Goal: Task Accomplishment & Management: Use online tool/utility

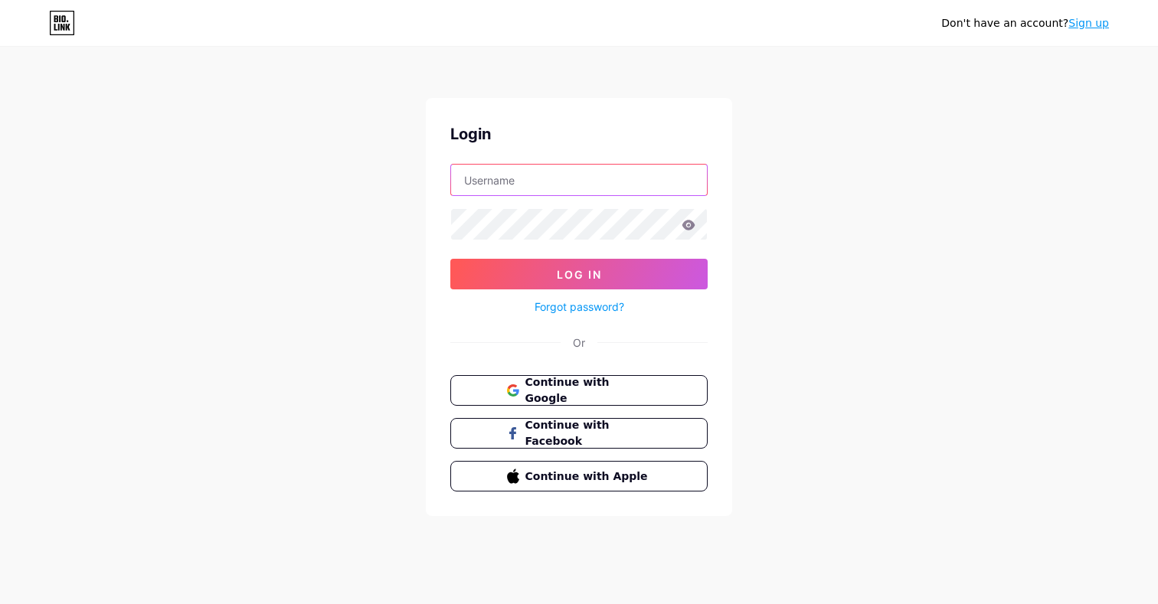
type input "[EMAIL_ADDRESS][DOMAIN_NAME]"
click at [579, 274] on button "Log In" at bounding box center [578, 274] width 257 height 31
click at [688, 227] on icon at bounding box center [689, 225] width 14 height 11
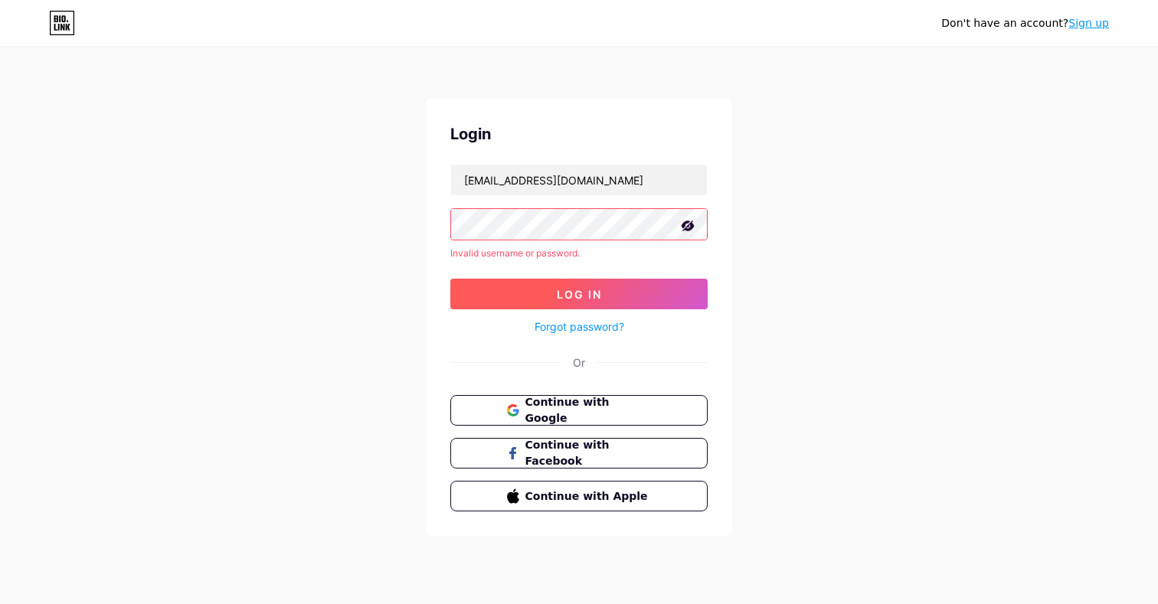
click at [565, 296] on span "Log In" at bounding box center [579, 294] width 45 height 13
click at [569, 325] on link "Forgot password?" at bounding box center [580, 327] width 90 height 16
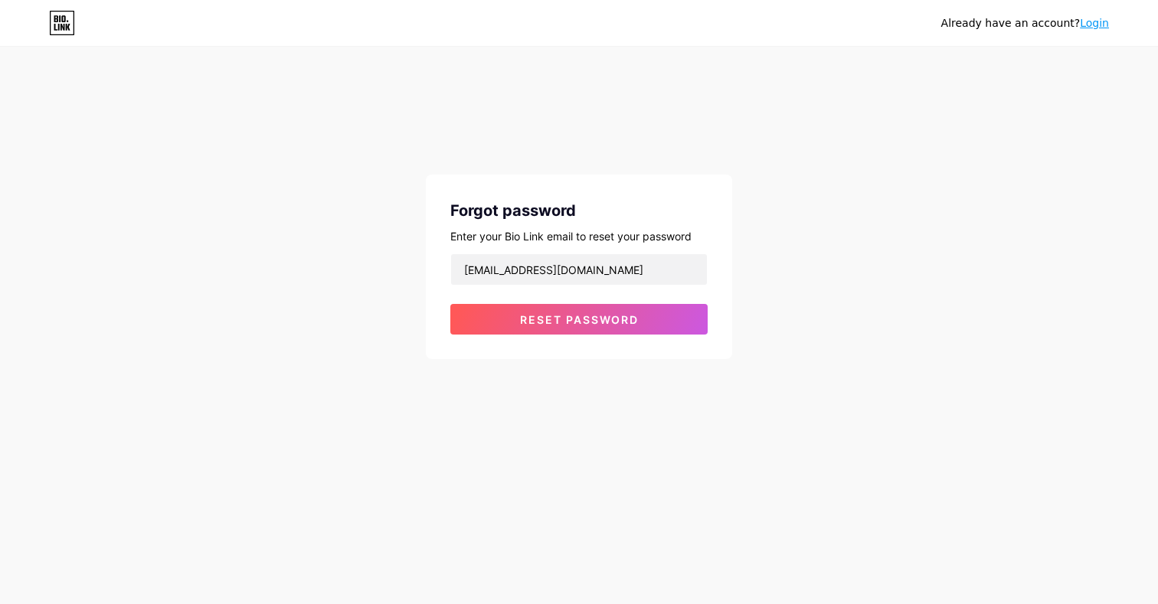
type input "[EMAIL_ADDRESS][DOMAIN_NAME]"
click at [822, 273] on div "Already have an account? Login Forgot password Enter your Bio Link email to res…" at bounding box center [579, 204] width 1158 height 408
click at [539, 322] on span "Reset password" at bounding box center [579, 319] width 119 height 13
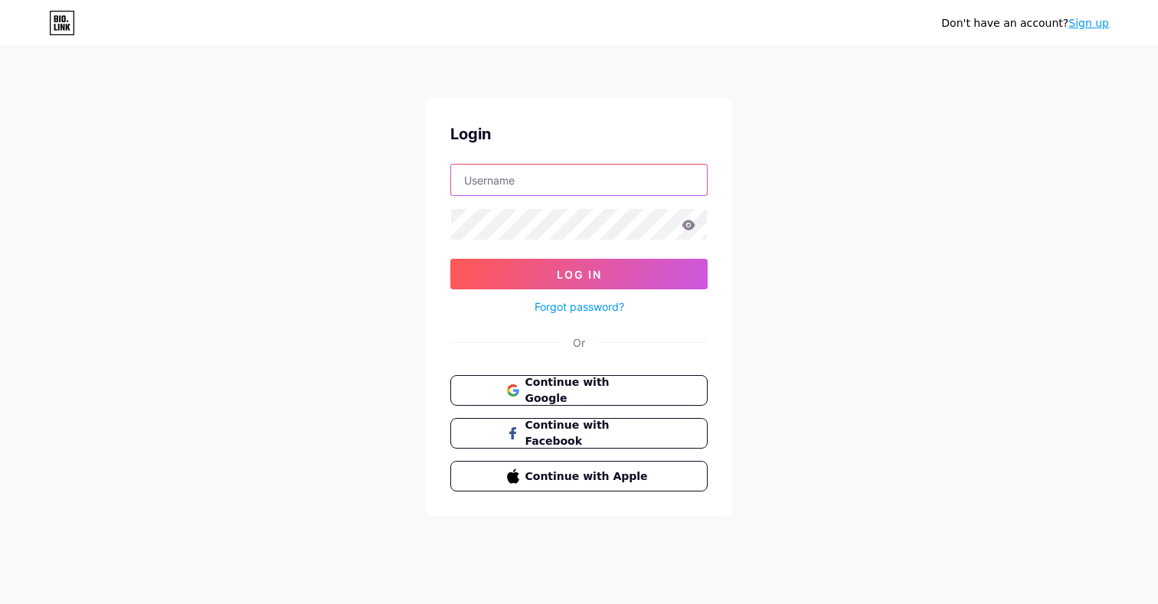
type input "[EMAIL_ADDRESS][DOMAIN_NAME]"
click at [683, 223] on icon at bounding box center [689, 225] width 14 height 11
click at [688, 224] on icon at bounding box center [689, 225] width 14 height 11
click at [692, 229] on icon at bounding box center [689, 225] width 14 height 11
click at [688, 223] on icon at bounding box center [689, 225] width 14 height 11
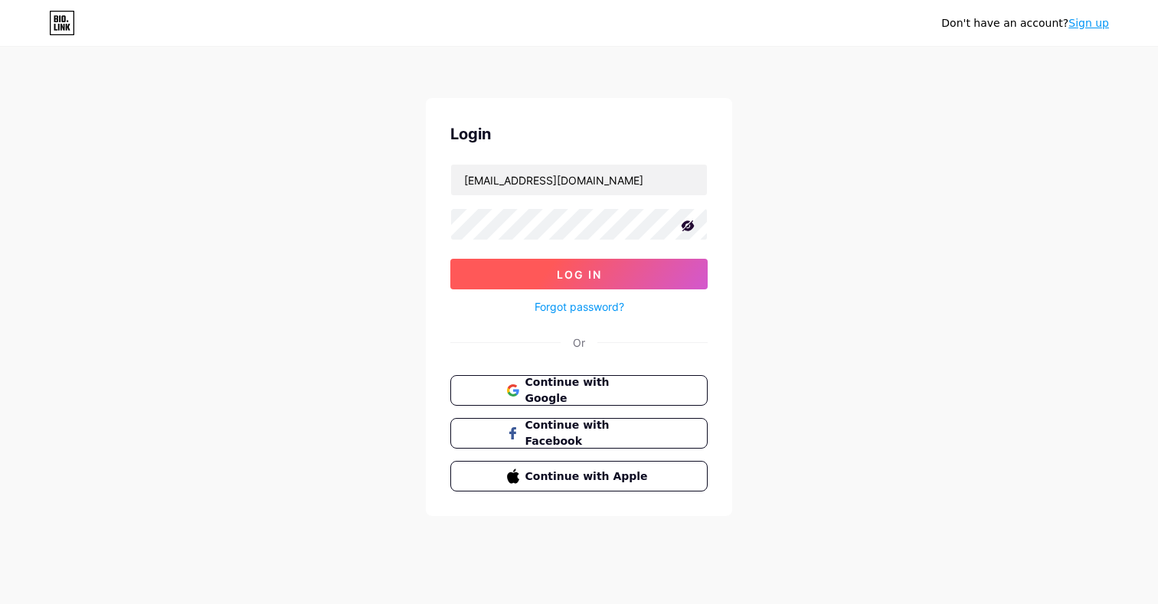
click at [526, 275] on button "Log In" at bounding box center [578, 274] width 257 height 31
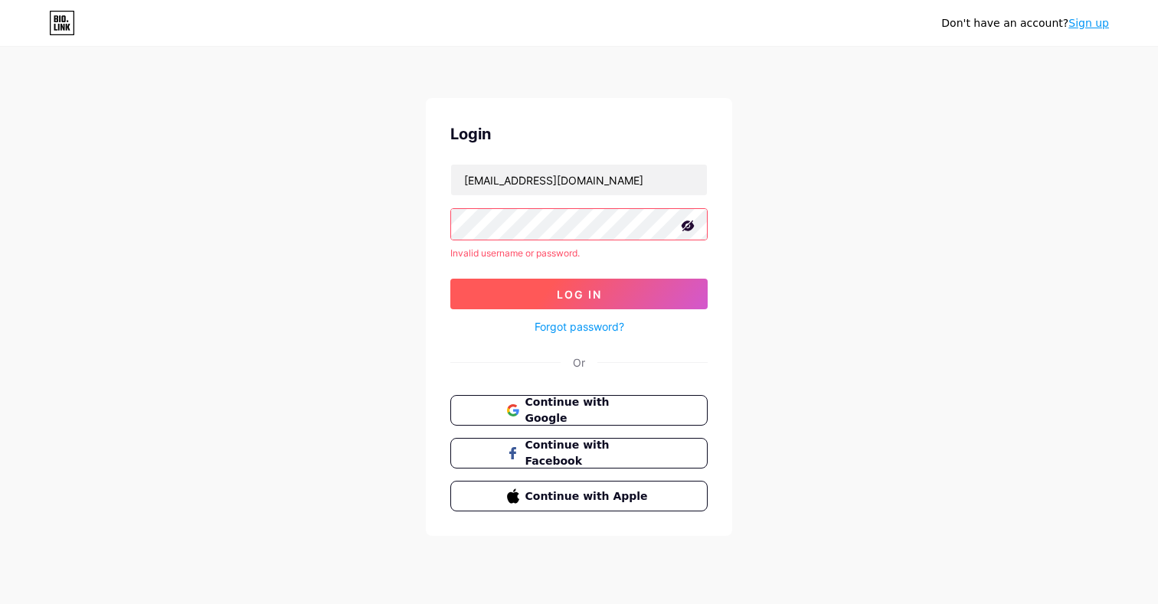
click at [535, 289] on button "Log In" at bounding box center [578, 294] width 257 height 31
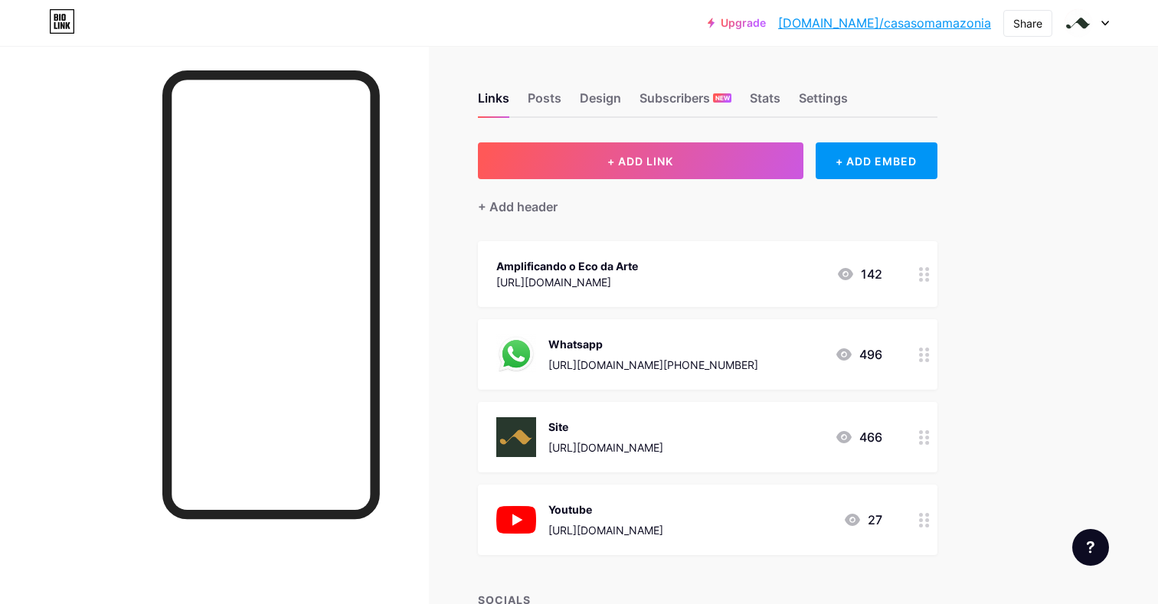
click at [675, 181] on div "+ Add header" at bounding box center [707, 198] width 459 height 38
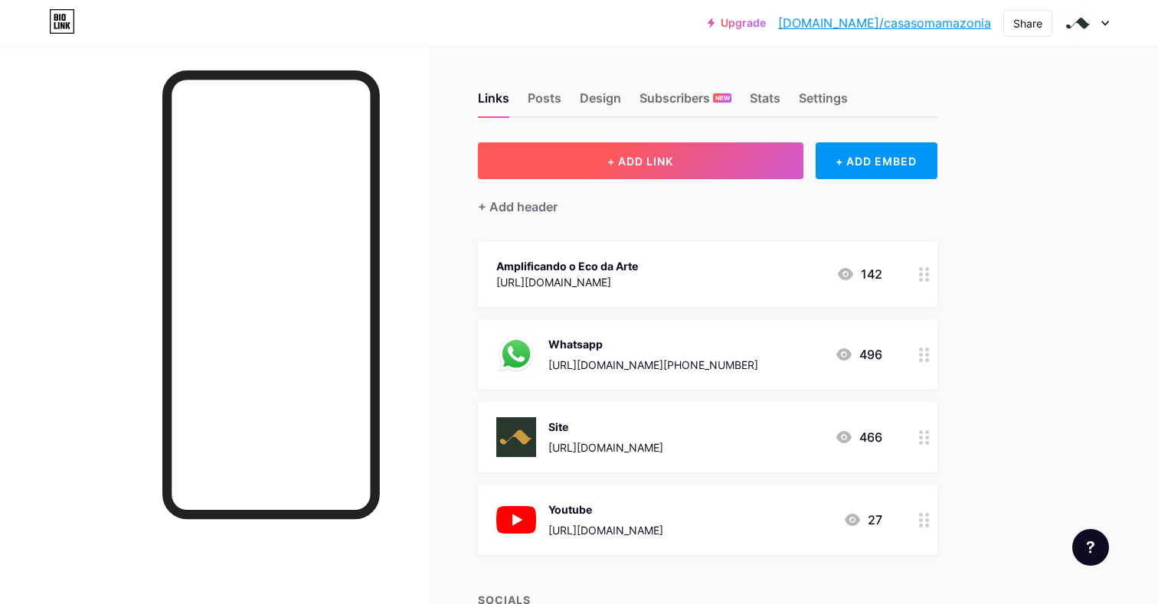
click at [675, 163] on button "+ ADD LINK" at bounding box center [640, 160] width 325 height 37
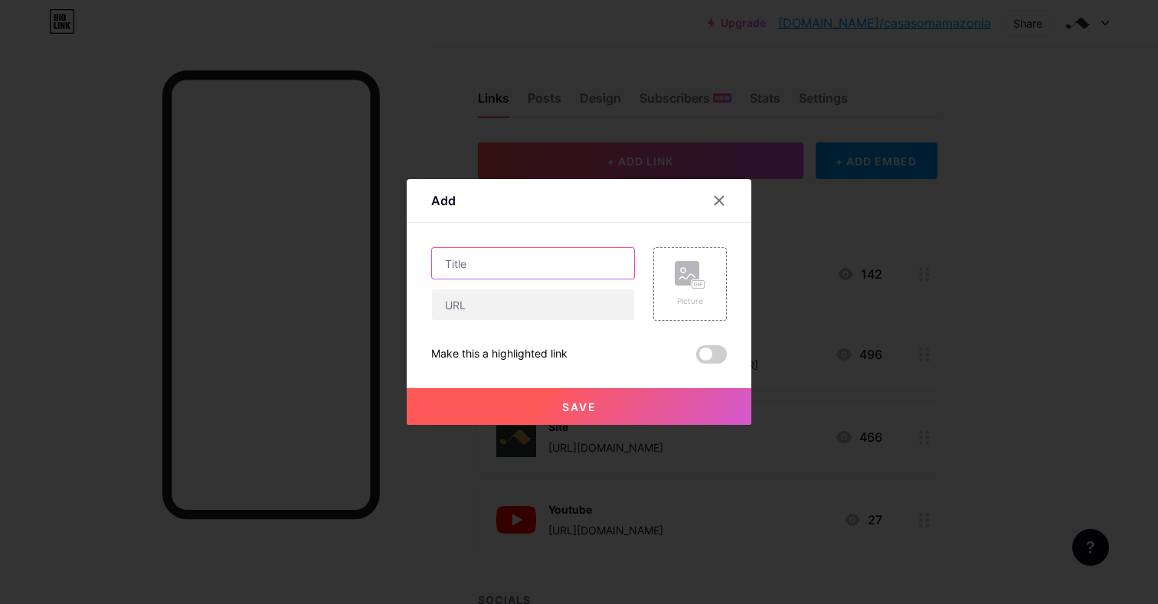
click at [536, 267] on input "text" at bounding box center [533, 263] width 202 height 31
type input "Workshow [PERSON_NAME] e [PERSON_NAME]"
click at [533, 309] on input "text" at bounding box center [533, 304] width 202 height 31
paste input "[URL][DOMAIN_NAME]"
type input "[URL][DOMAIN_NAME]"
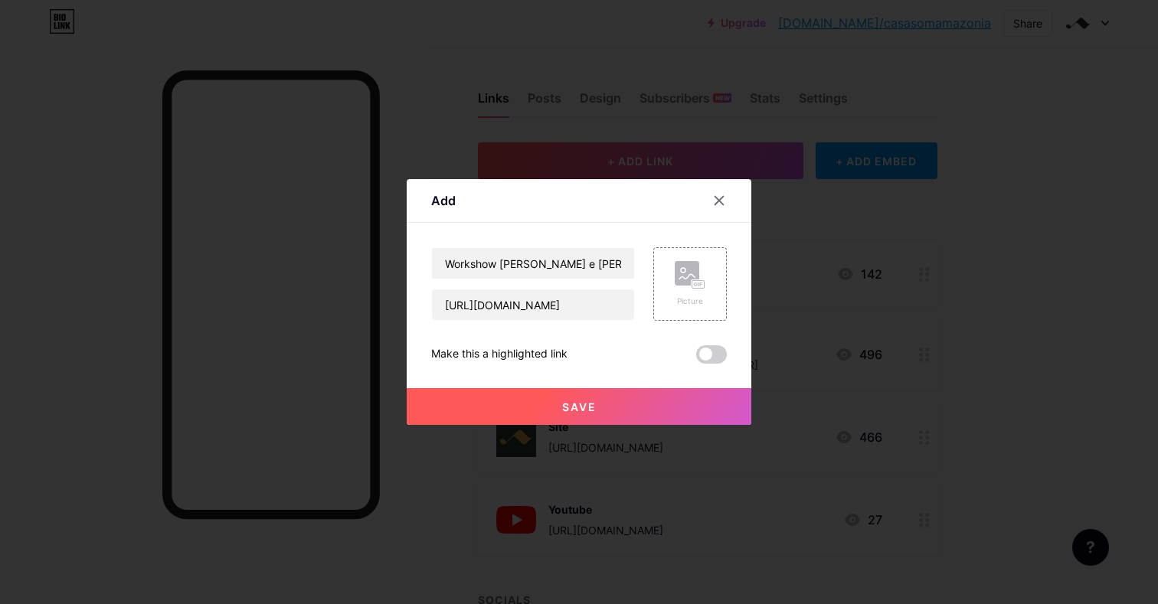
click at [541, 403] on button "Save" at bounding box center [579, 406] width 345 height 37
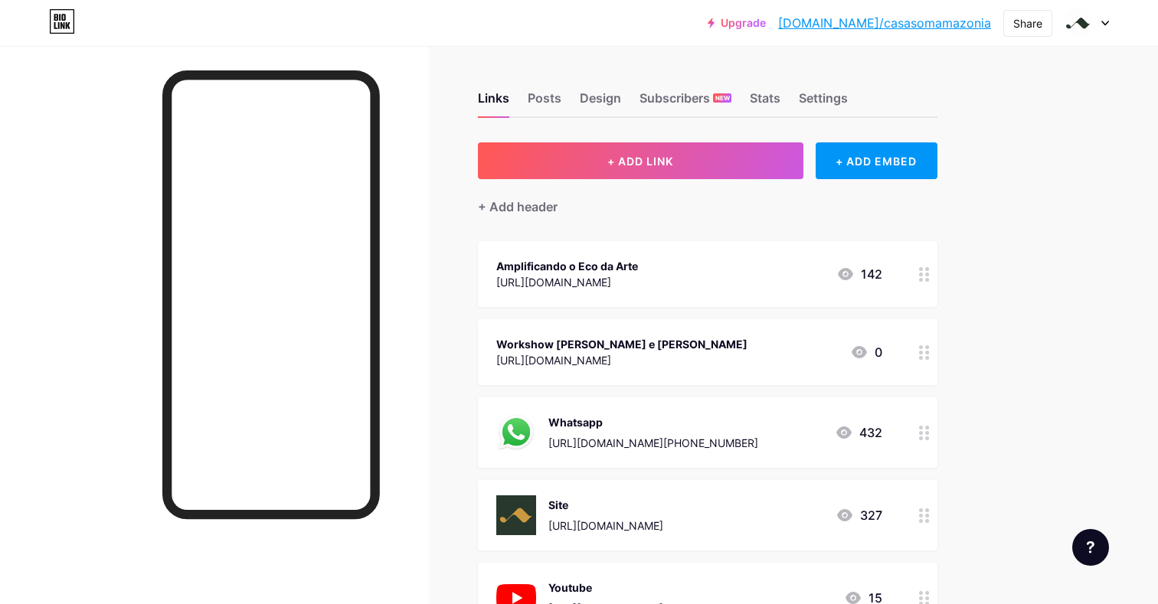
click at [649, 351] on div "Workshow [PERSON_NAME] e [PERSON_NAME]" at bounding box center [621, 344] width 251 height 16
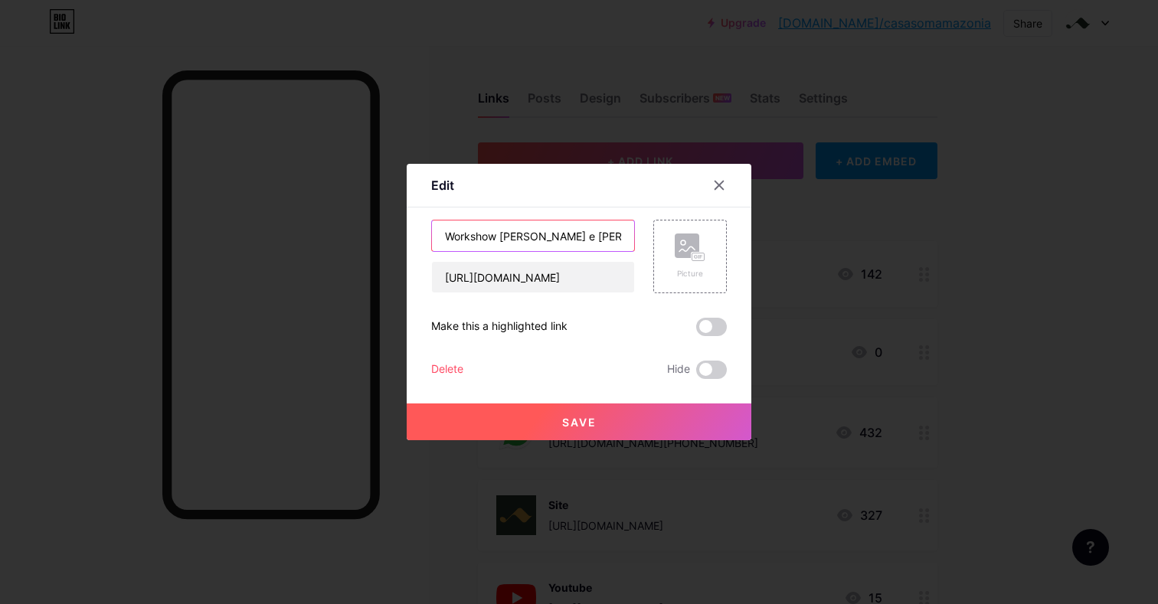
click at [502, 239] on input "Workshow [PERSON_NAME] e [PERSON_NAME]" at bounding box center [533, 236] width 202 height 31
type input "Workshow com [PERSON_NAME] e [PERSON_NAME]"
click at [554, 420] on button "Save" at bounding box center [579, 422] width 345 height 37
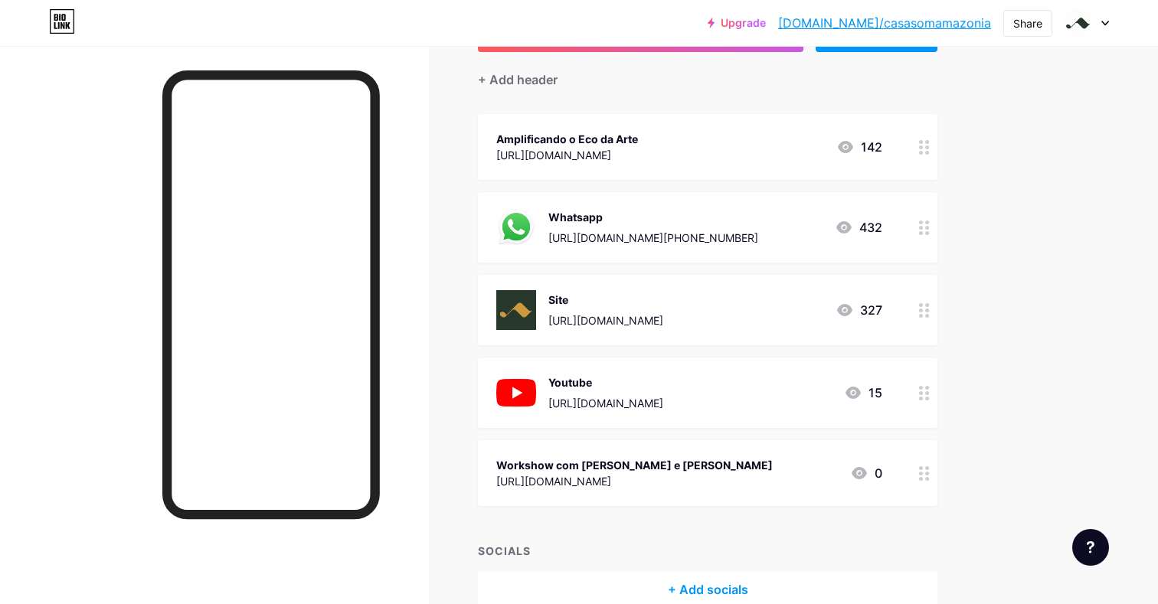
scroll to position [136, 0]
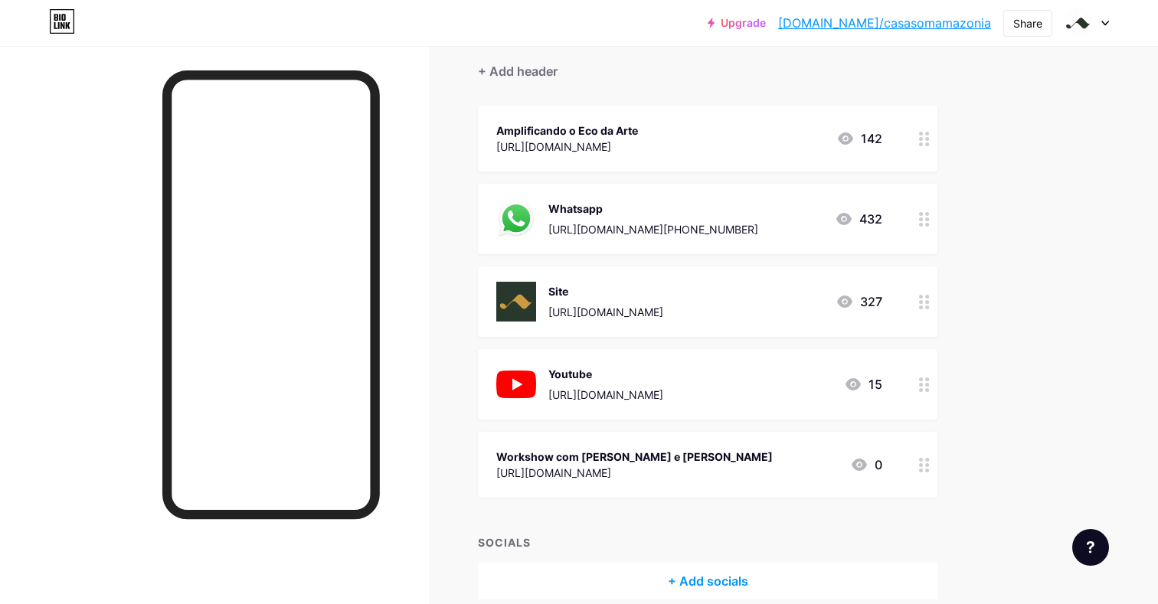
click at [682, 453] on div "Workshow com [PERSON_NAME] e [PERSON_NAME]" at bounding box center [634, 457] width 276 height 16
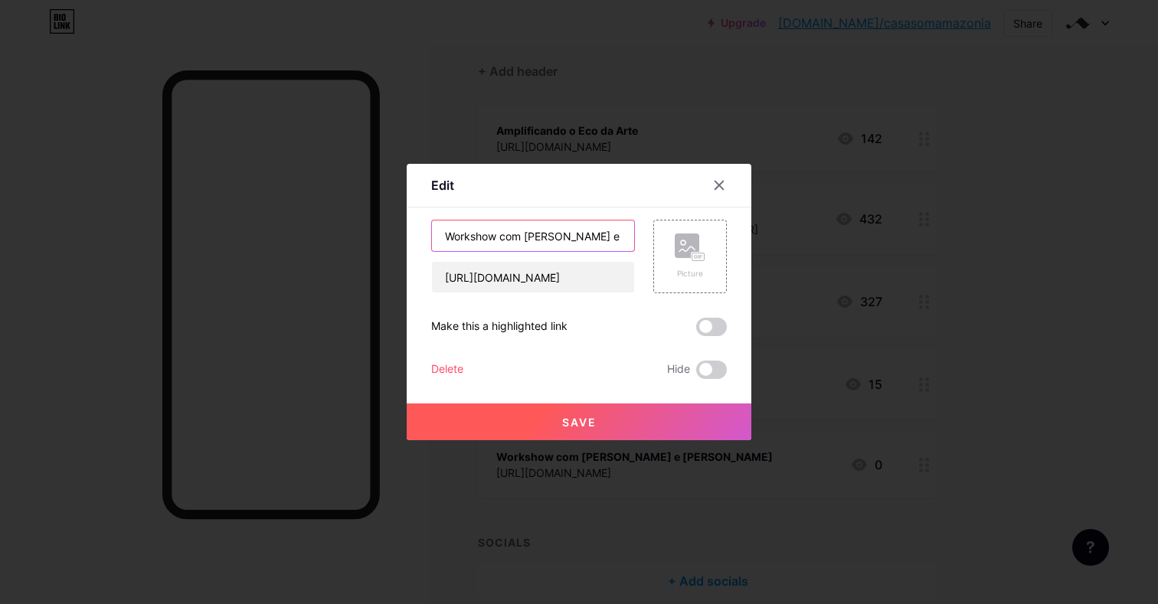
click at [454, 239] on input "Workshow com [PERSON_NAME] e [PERSON_NAME]" at bounding box center [533, 236] width 202 height 31
paste input "🎶"
type input "🎶 Workshow com [PERSON_NAME] e [PERSON_NAME]"
click at [563, 422] on span "Save" at bounding box center [579, 422] width 34 height 13
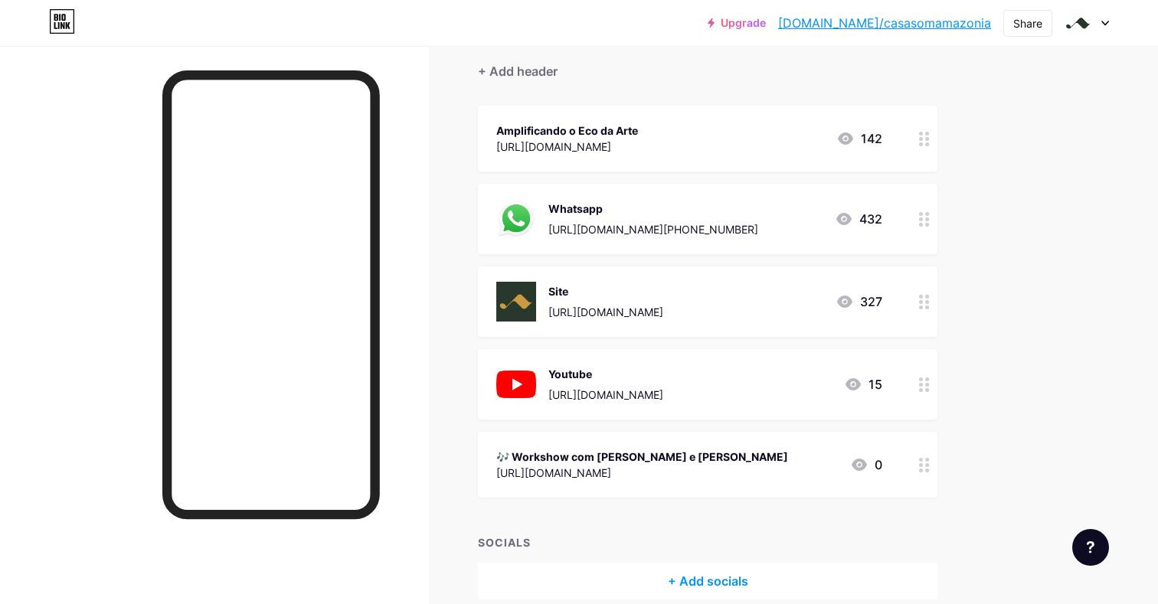
click at [690, 457] on div "🎶 Workshow com [PERSON_NAME] e [PERSON_NAME]" at bounding box center [642, 457] width 292 height 16
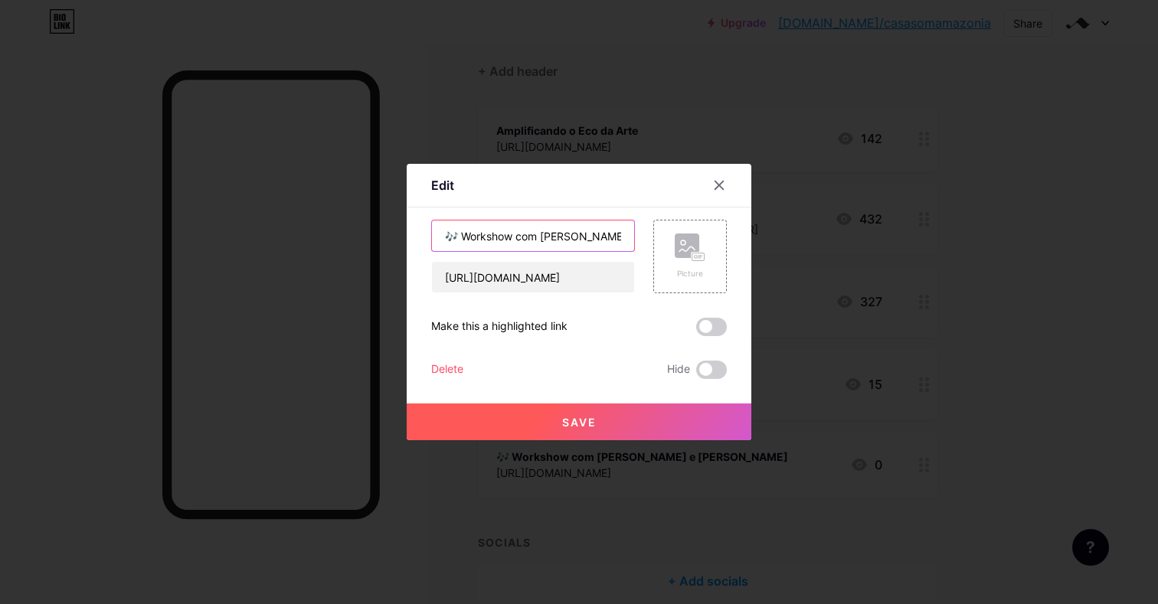
click at [606, 242] on input "🎶 Workshow com [PERSON_NAME] e [PERSON_NAME]" at bounding box center [533, 236] width 202 height 31
type input "🎶 Workshow com [PERSON_NAME] e [PERSON_NAME] (SYMPLA)"
click at [575, 422] on span "Save" at bounding box center [579, 422] width 34 height 13
